Goal: Transaction & Acquisition: Purchase product/service

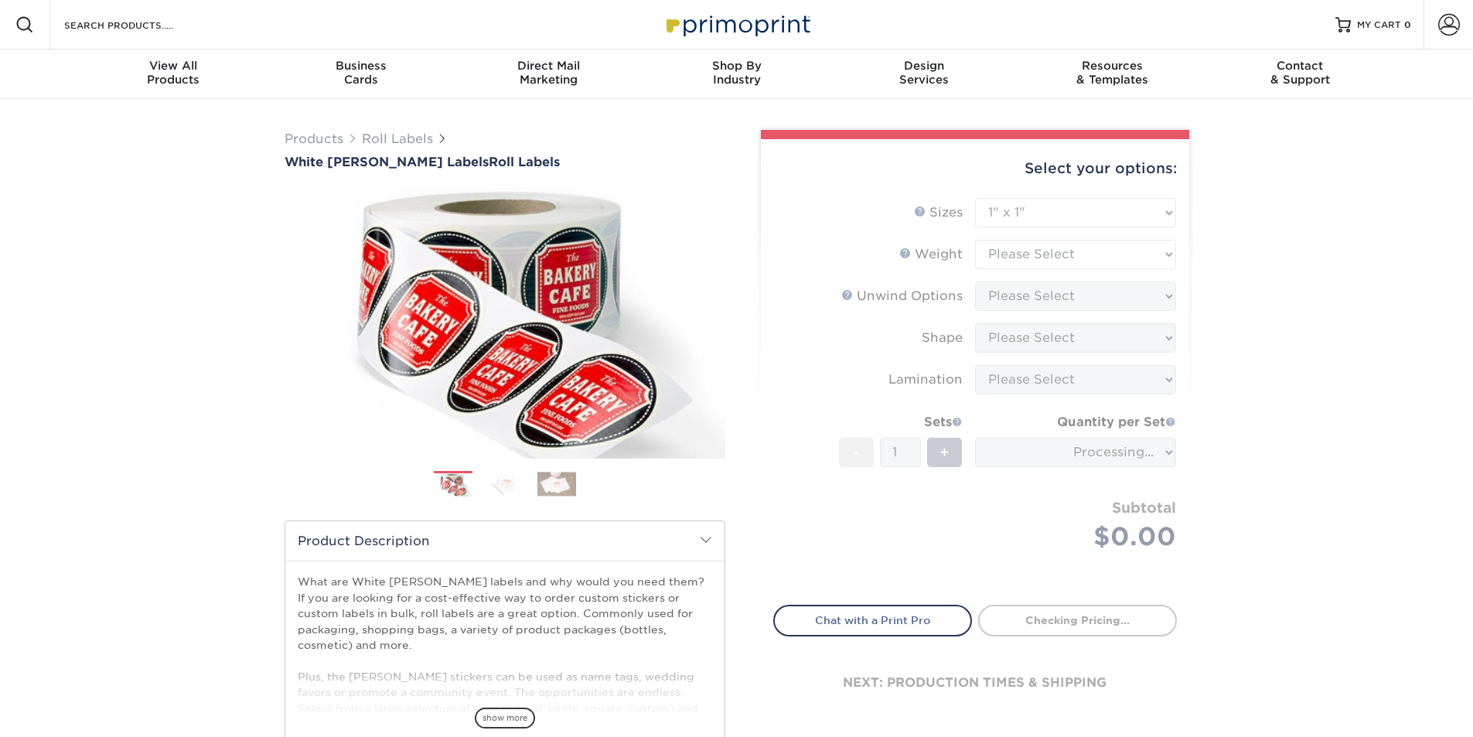
select select "1.00x1.00"
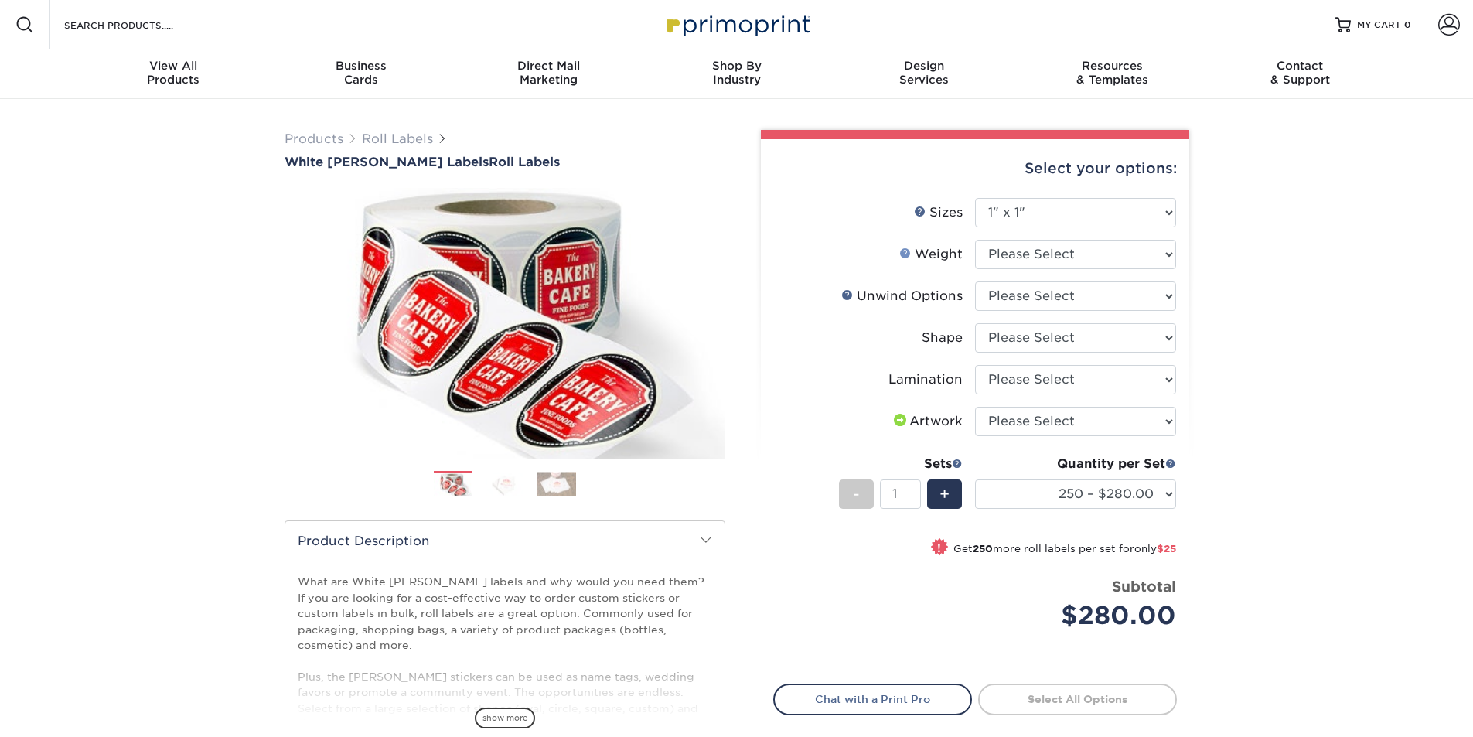
click at [909, 252] on link "Weight Help" at bounding box center [905, 253] width 12 height 12
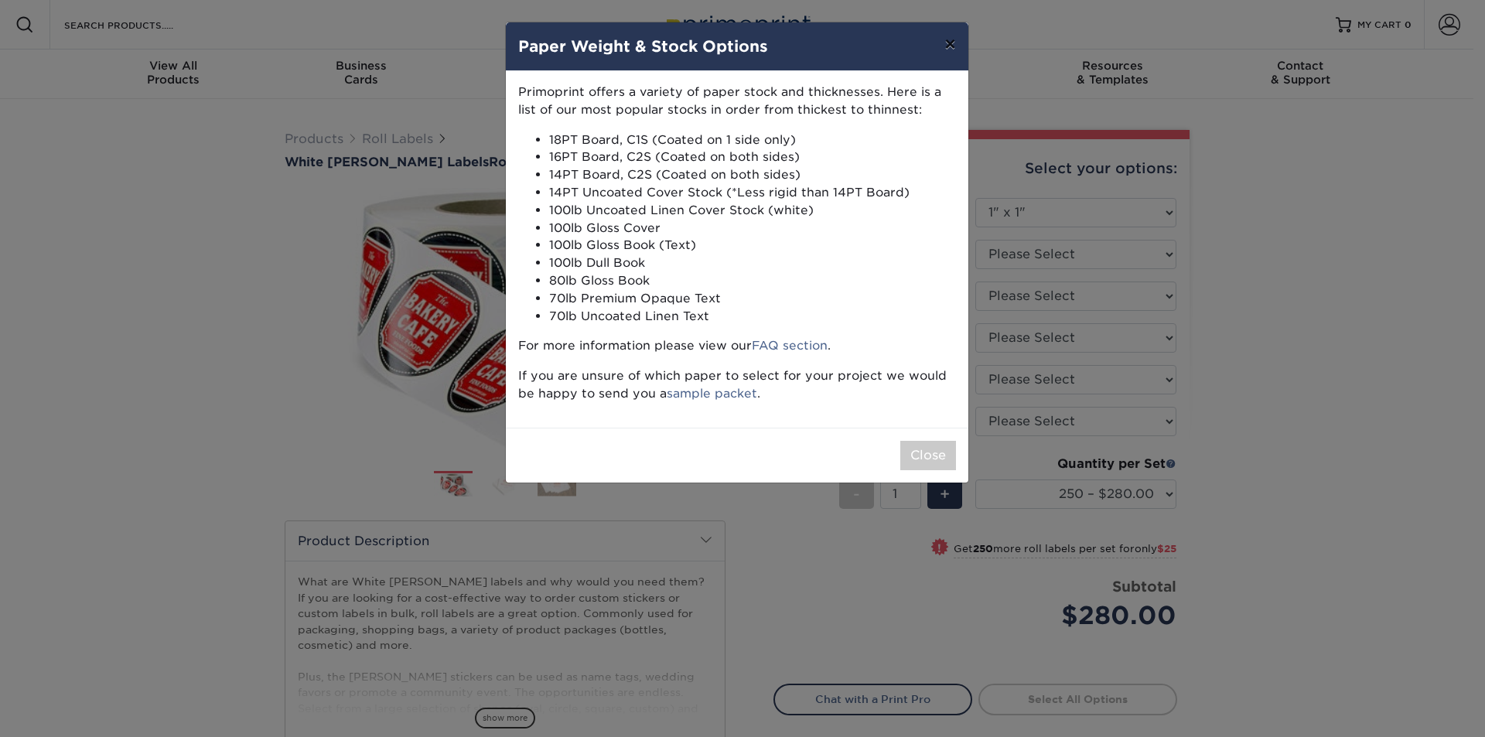
click at [954, 40] on button "×" at bounding box center [950, 43] width 36 height 43
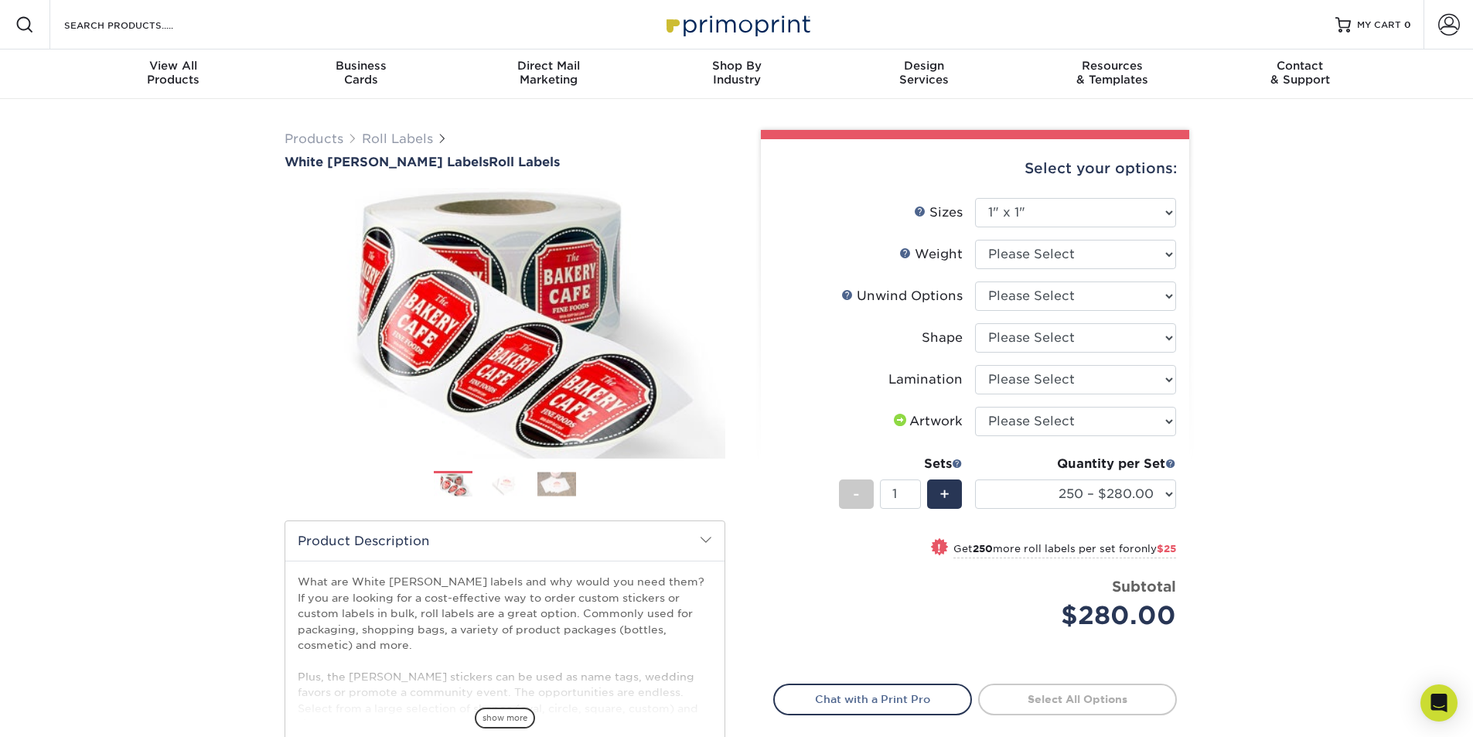
click at [1113, 269] on li "Weight Help Weight Please Select WHBOPP" at bounding box center [975, 261] width 402 height 42
click at [1107, 254] on select "Please Select WHBOPP" at bounding box center [1075, 254] width 201 height 29
select select "WHBOPP"
click at [975, 240] on select "Please Select WHBOPP" at bounding box center [1075, 254] width 201 height 29
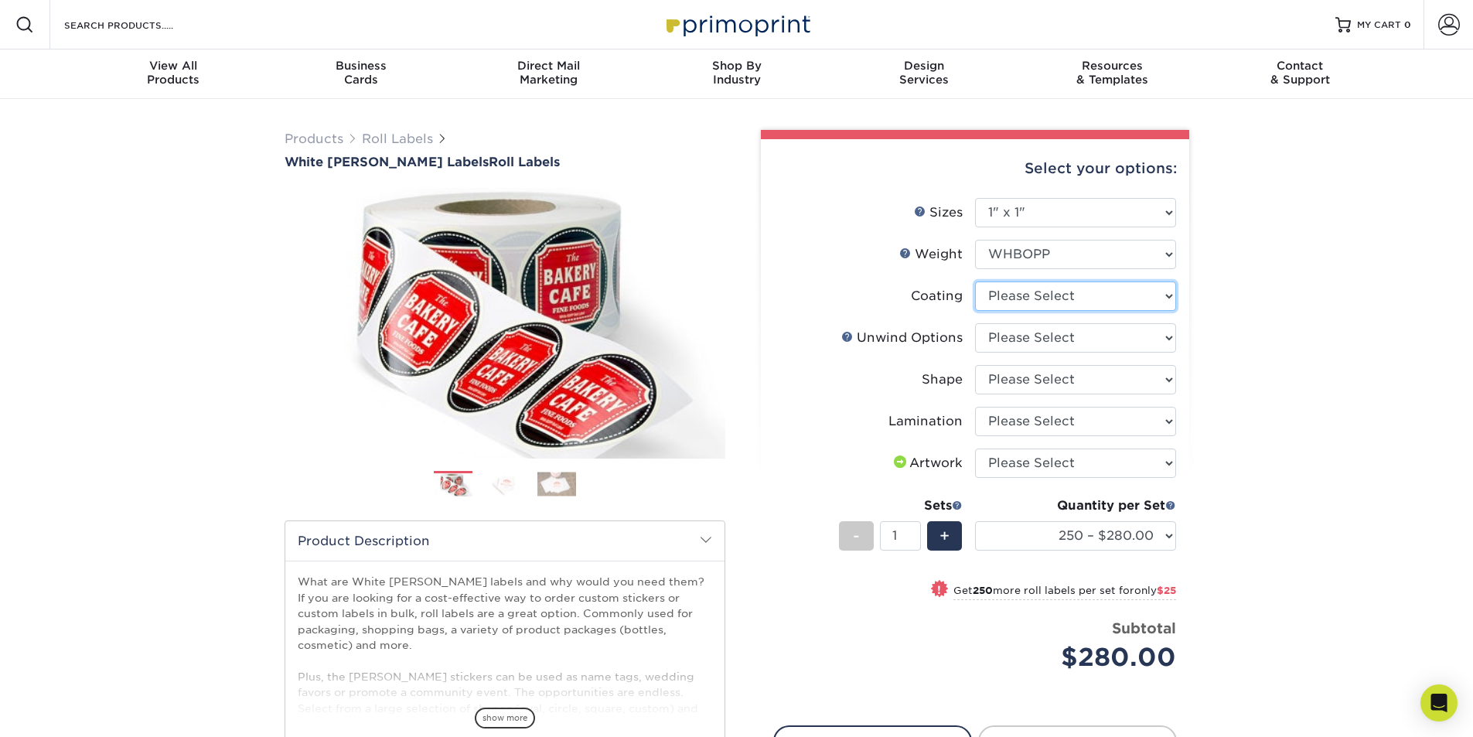
click at [1079, 305] on select at bounding box center [1075, 295] width 201 height 29
click at [975, 281] on select at bounding box center [1075, 295] width 201 height 29
click at [1079, 336] on select "Please Select Not Important Off Top (Direction #1) Off Bottom (Direction #2) Of…" at bounding box center [1075, 337] width 201 height 29
select select "9ec9c574-00b8-4b05-9945-b46087253bbc"
click at [975, 323] on select "Please Select Not Important Off Top (Direction #1) Off Bottom (Direction #2) Of…" at bounding box center [1075, 337] width 201 height 29
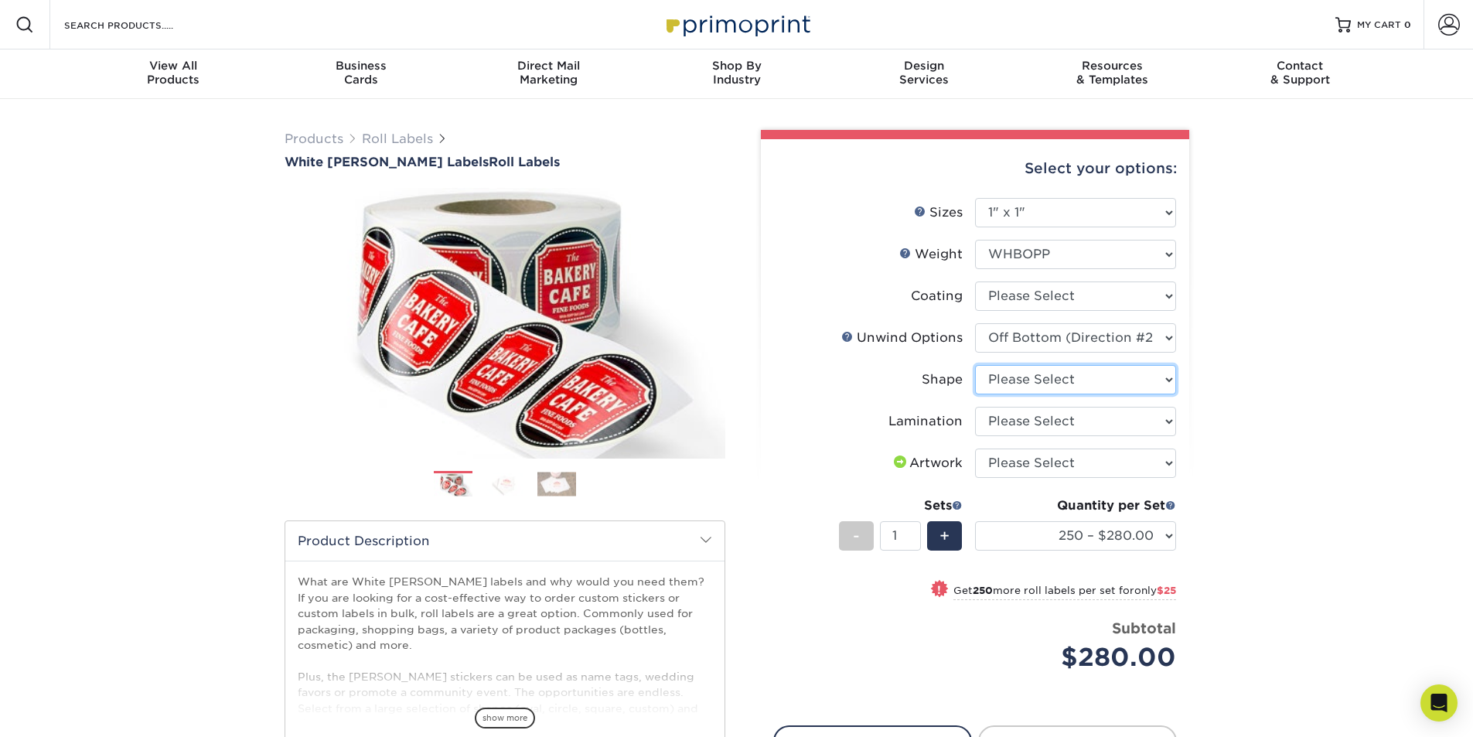
click at [1070, 380] on select "Please Select Circle Square Custom" at bounding box center [1075, 379] width 201 height 29
select select "45da2917-4b7b-46f1-becf-14d45dfff804"
click at [975, 365] on select "Please Select Circle Square Custom" at bounding box center [1075, 379] width 201 height 29
click at [1062, 424] on select "Please Select No Lamination Silk" at bounding box center [1075, 421] width 201 height 29
select select "eff8cfea-abf7-4cab-a64a-391be13b3076"
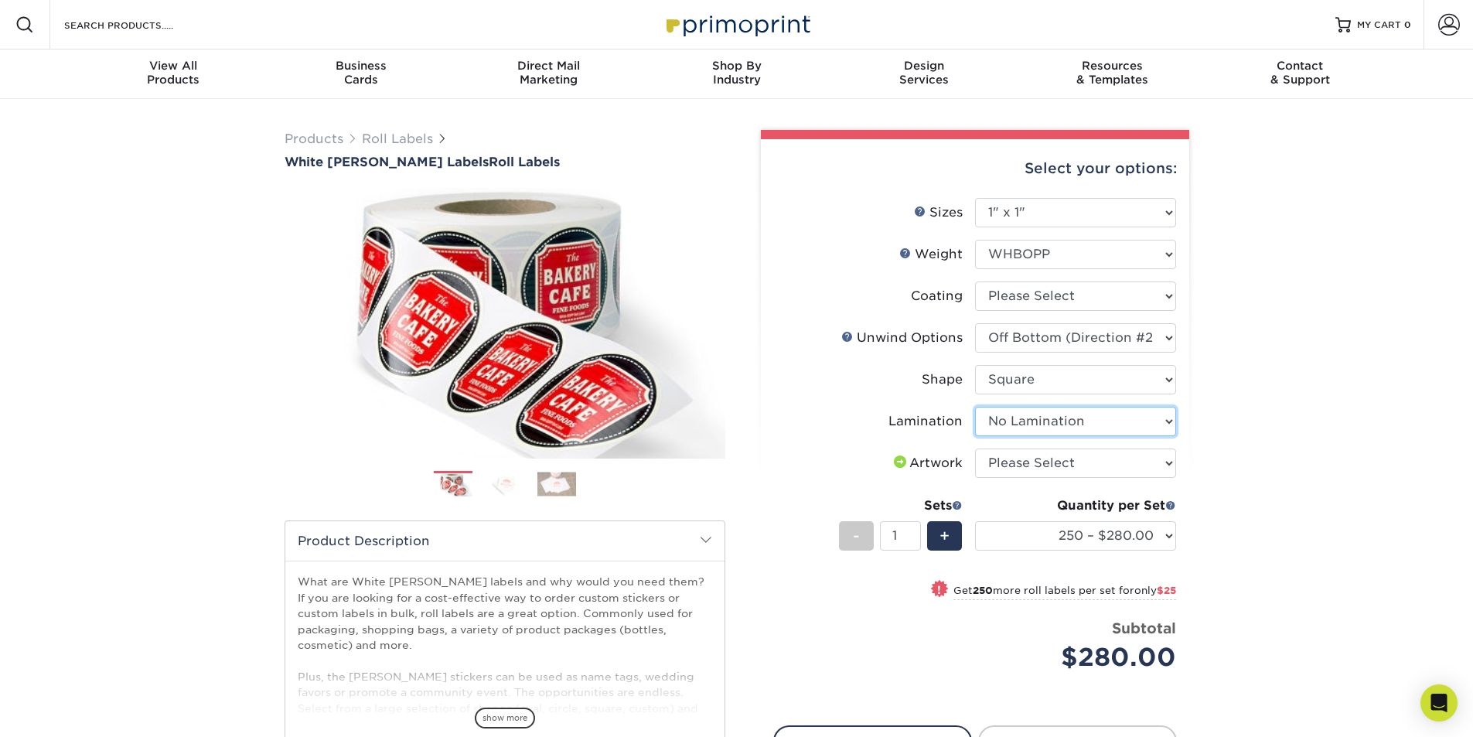
click at [975, 407] on select "Please Select No Lamination Silk" at bounding box center [1075, 421] width 201 height 29
click at [1056, 462] on select "Please Select I will upload files I need a design - $50" at bounding box center [1075, 462] width 201 height 29
select select "upload"
click at [975, 448] on select "Please Select I will upload files I need a design - $50" at bounding box center [1075, 462] width 201 height 29
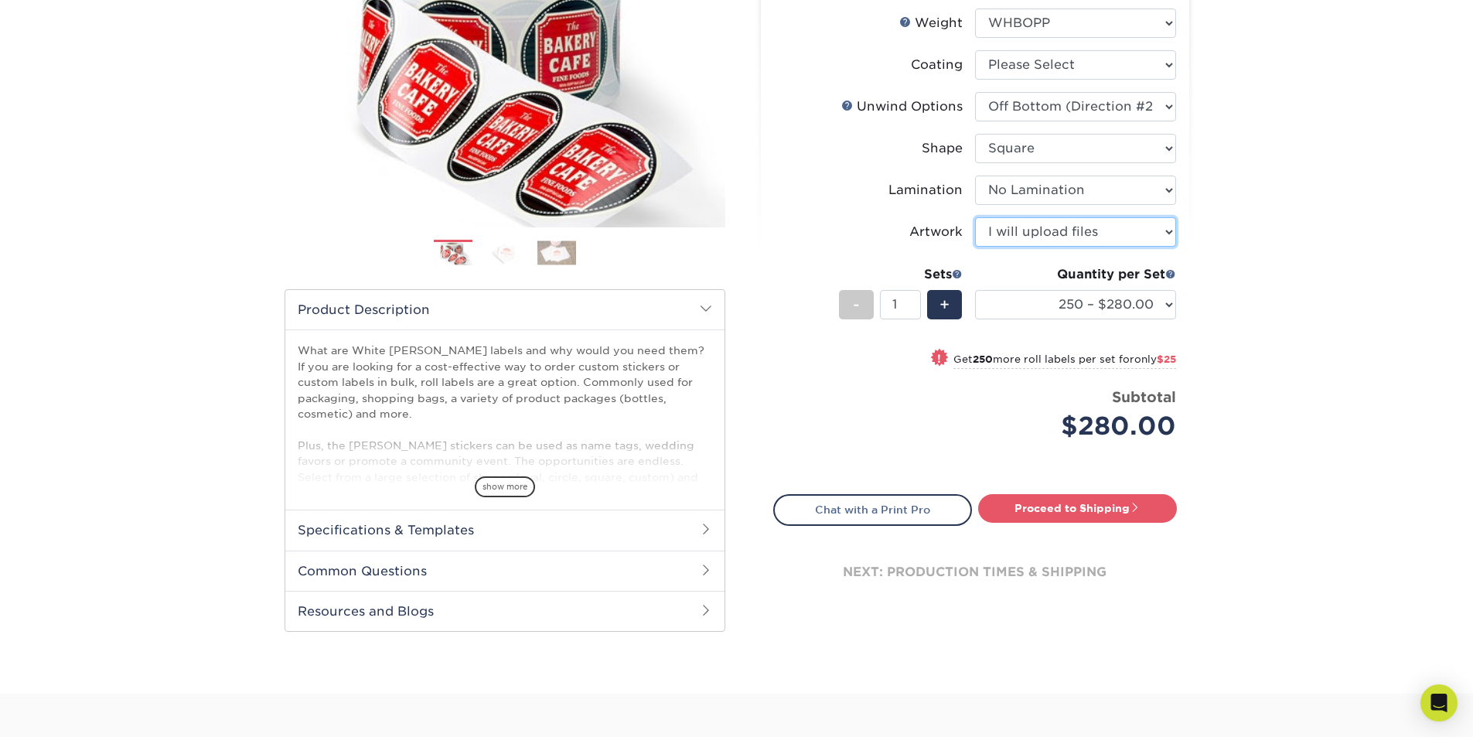
scroll to position [232, 0]
click at [1133, 313] on select "250 – $280.00 500 – $305.00 1000 – $318.00 2500 – $345.00 5000 – $374.00 10000 …" at bounding box center [1075, 303] width 201 height 29
select select "1000 – $318.00"
click at [975, 289] on select "250 – $280.00 500 – $305.00 1000 – $318.00 2500 – $345.00 5000 – $374.00 10000 …" at bounding box center [1075, 303] width 201 height 29
click at [1174, 275] on span at bounding box center [1170, 273] width 11 height 11
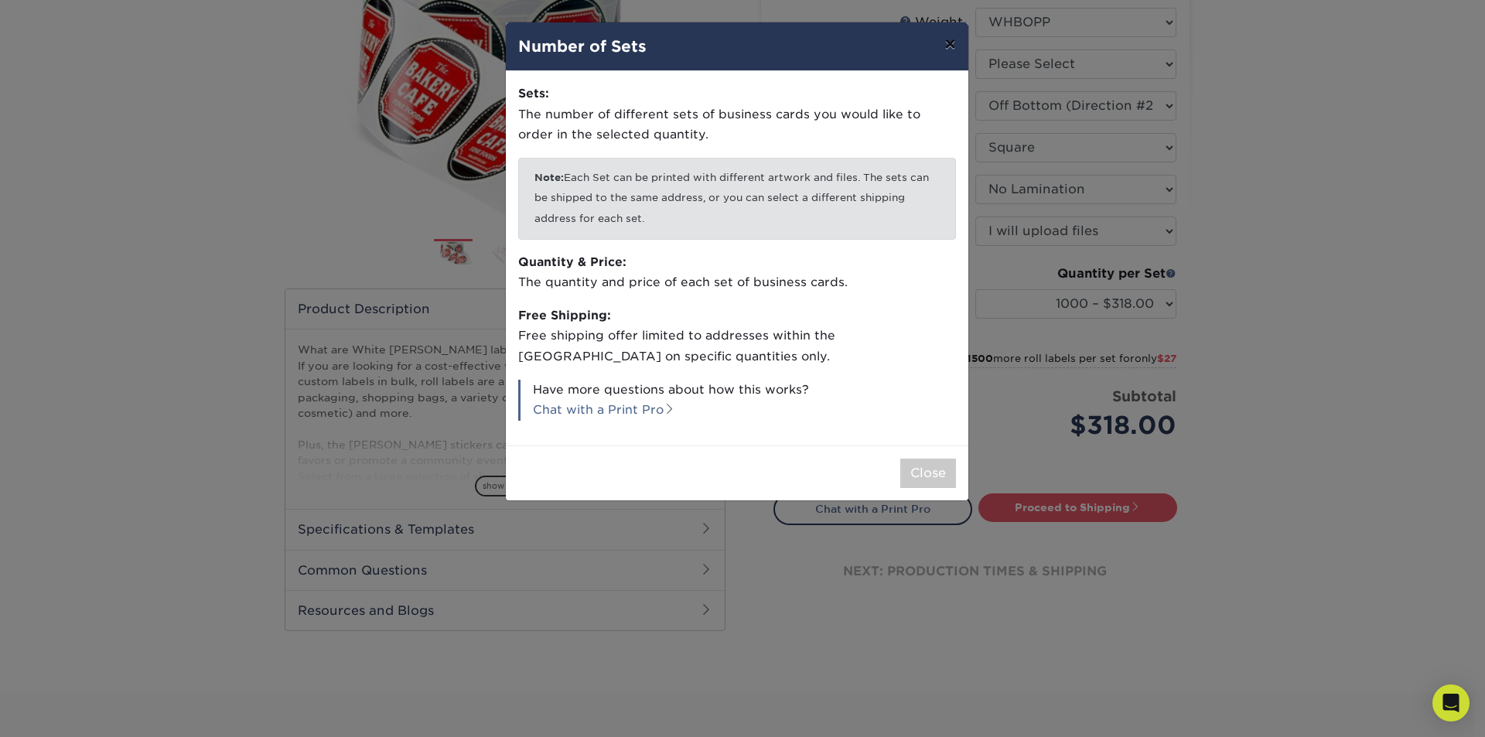
click at [945, 44] on button "×" at bounding box center [950, 43] width 36 height 43
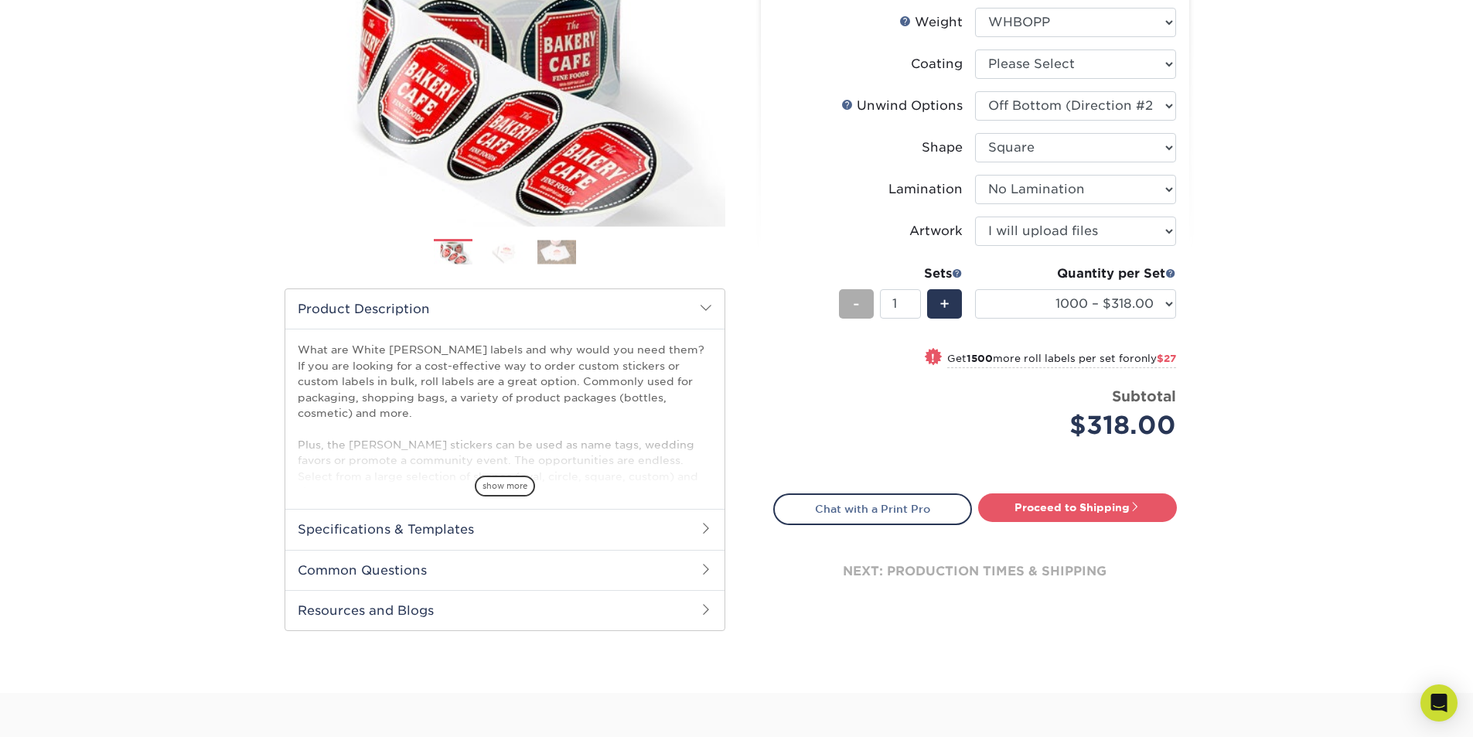
click at [857, 303] on span "-" at bounding box center [856, 303] width 7 height 23
click at [948, 298] on span "+" at bounding box center [944, 303] width 10 height 23
click at [868, 307] on div "-" at bounding box center [856, 303] width 35 height 29
type input "1"
click at [868, 307] on div "-" at bounding box center [856, 303] width 35 height 29
